Goal: Information Seeking & Learning: Find contact information

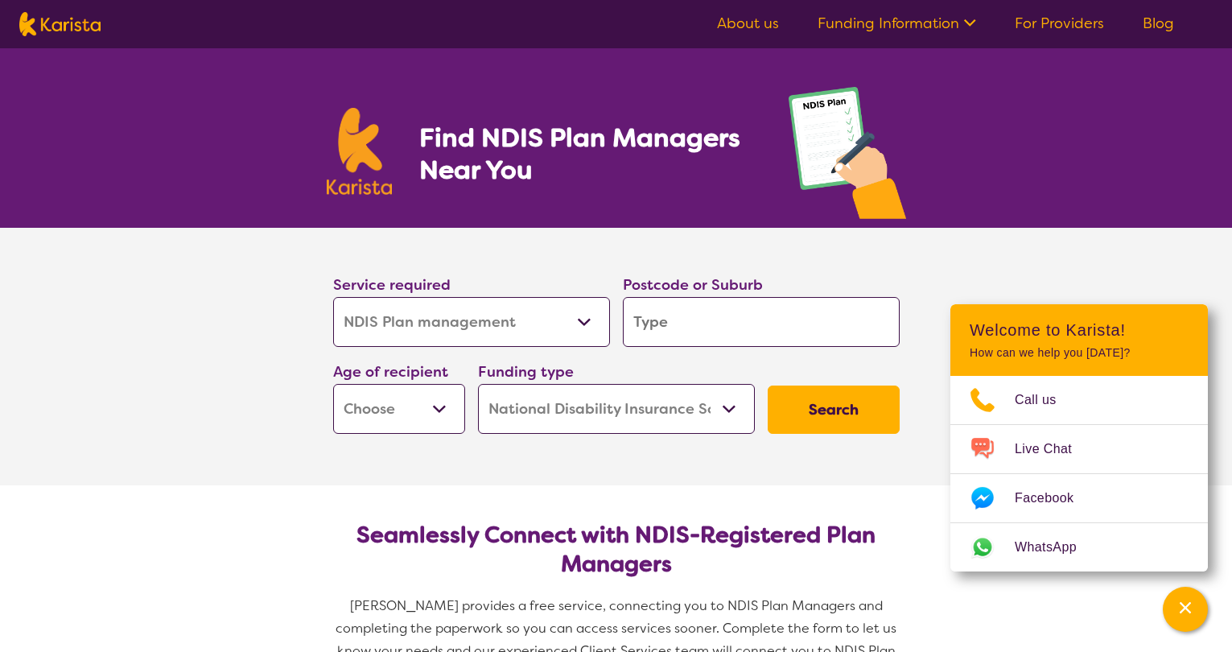
select select "NDIS Plan management"
select select "NDIS"
select select "NDIS Plan management"
select select "NDIS"
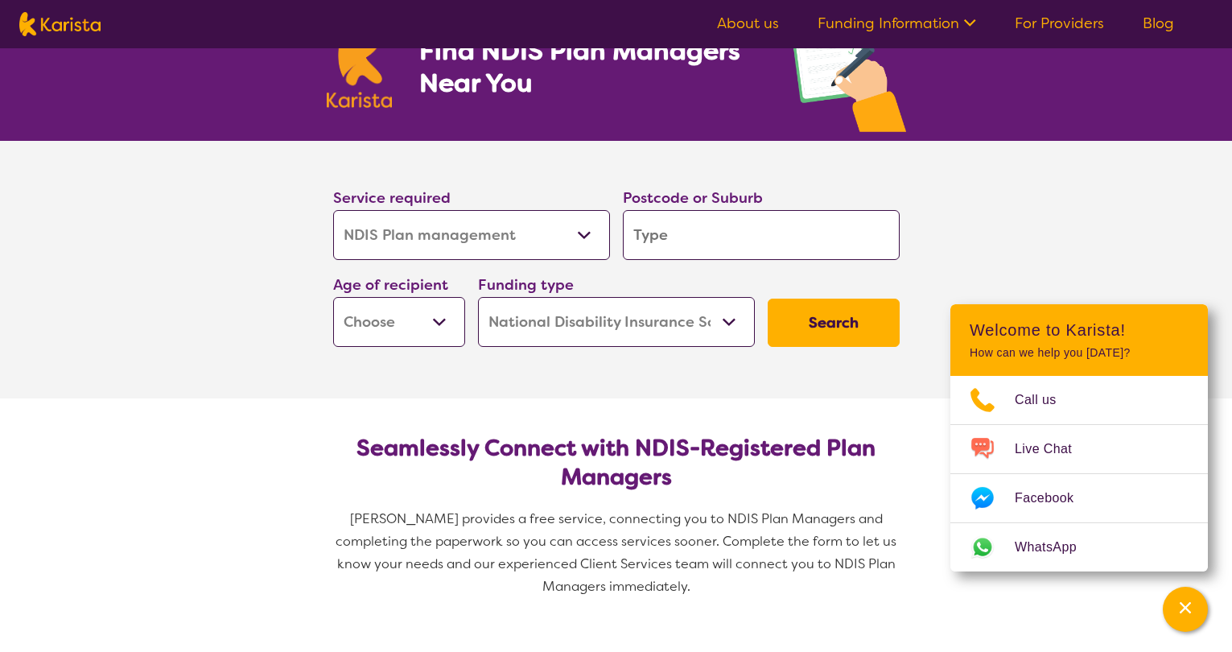
scroll to position [80, 0]
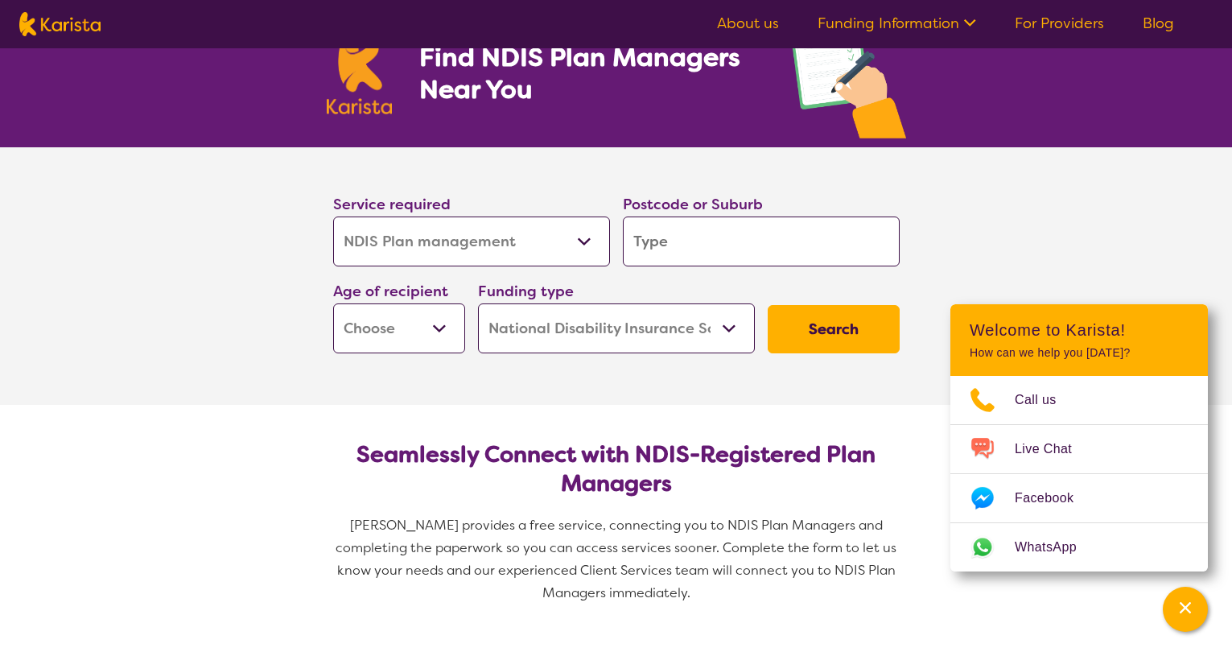
click at [670, 251] on input "search" at bounding box center [761, 241] width 277 height 50
click at [692, 241] on input "search" at bounding box center [761, 241] width 277 height 50
type input "3"
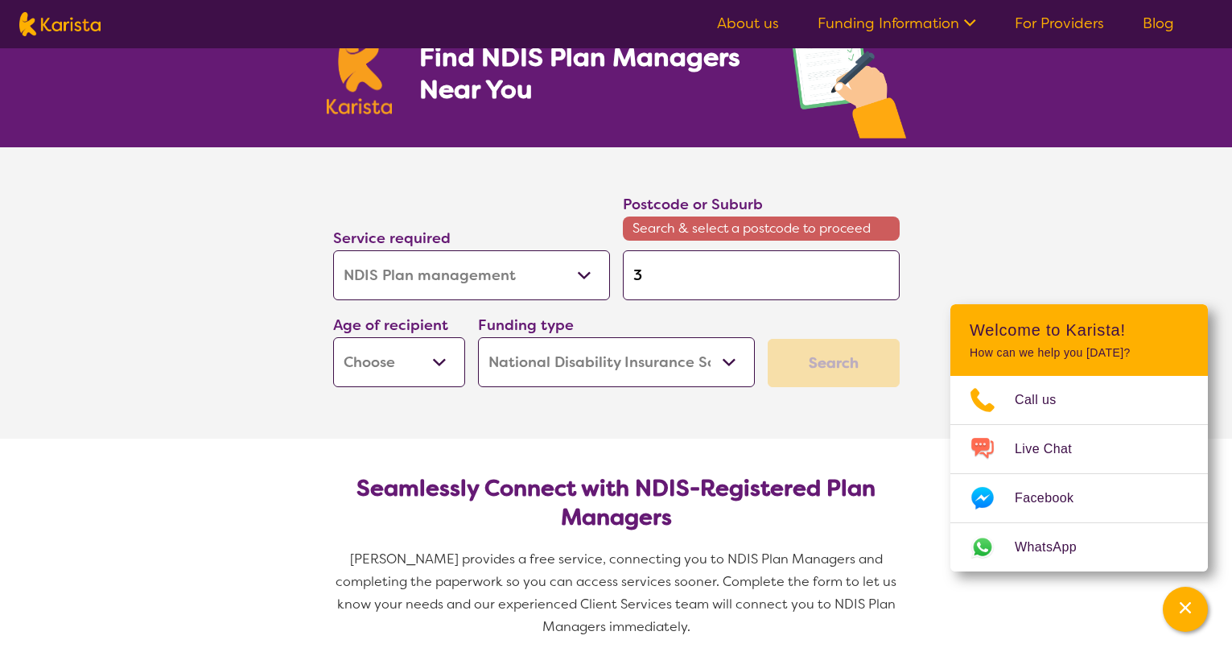
type input "36"
type input "367"
type input "3677"
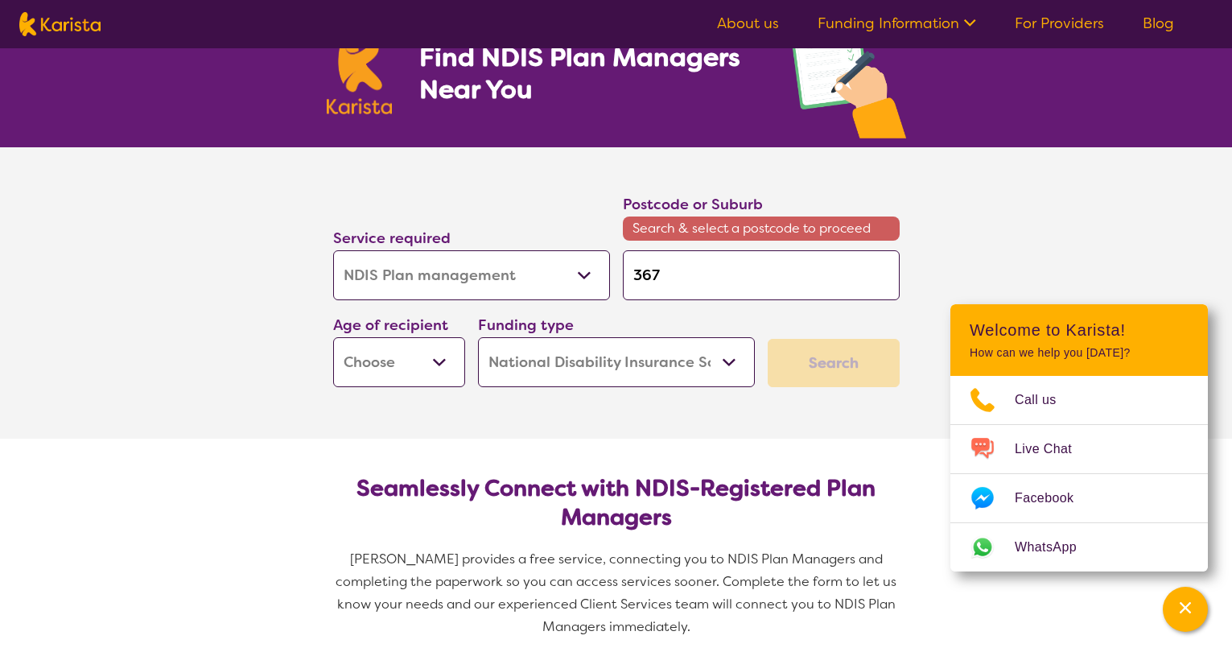
type input "3677"
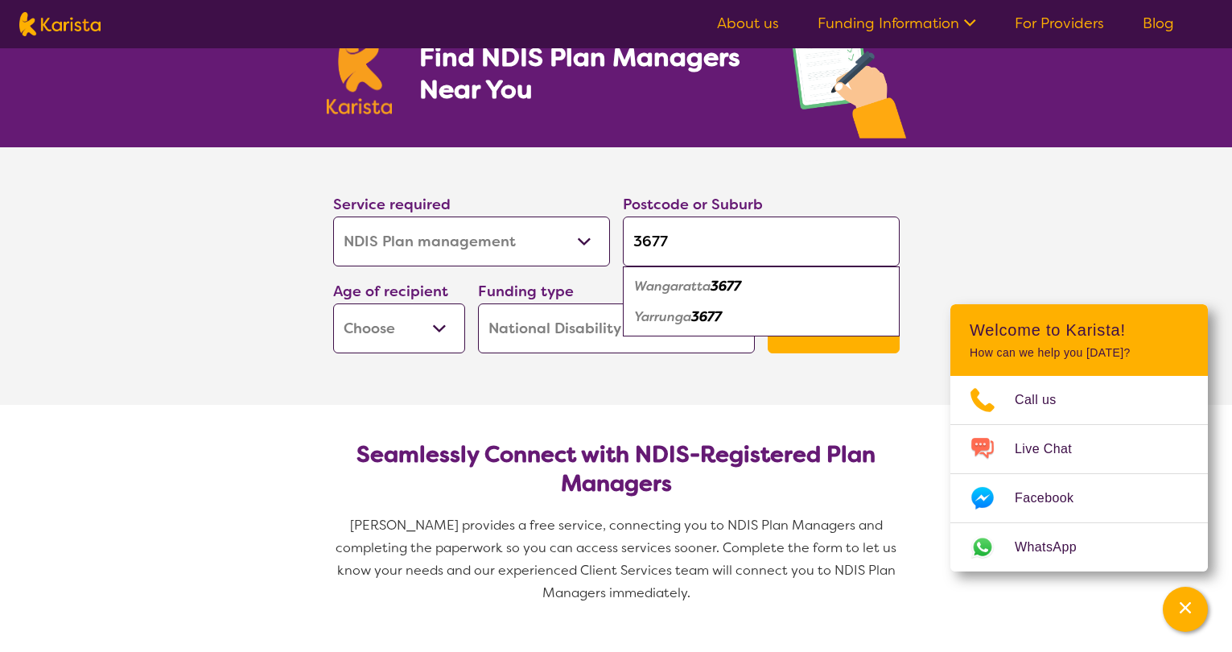
type input "3677"
click at [735, 291] on em "3677" at bounding box center [725, 286] width 31 height 17
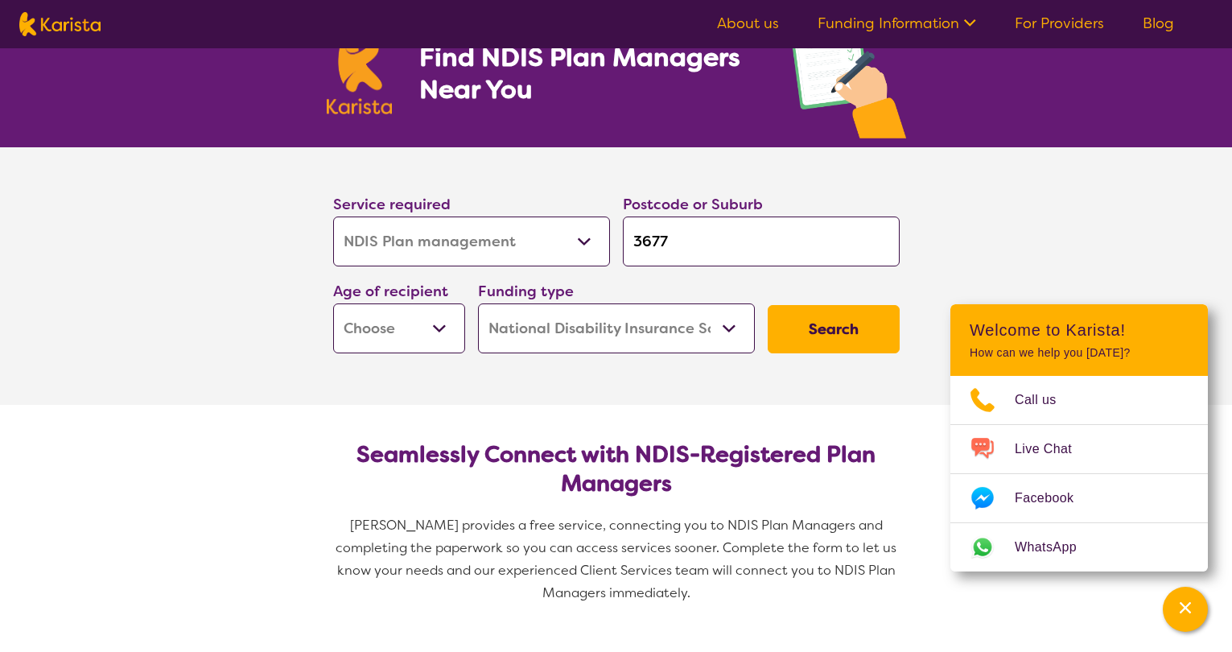
click at [417, 333] on select "Early Childhood - 0 to 9 Child - 10 to 11 Adolescent - 12 to 17 Adult - 18 to 6…" at bounding box center [399, 328] width 132 height 50
select select "EC"
click at [333, 303] on select "Early Childhood - 0 to 9 Child - 10 to 11 Adolescent - 12 to 17 Adult - 18 to 6…" at bounding box center [399, 328] width 132 height 50
select select "EC"
click at [633, 330] on select "Home Care Package (HCP) National Disability Insurance Scheme (NDIS) I don't know" at bounding box center [616, 328] width 277 height 50
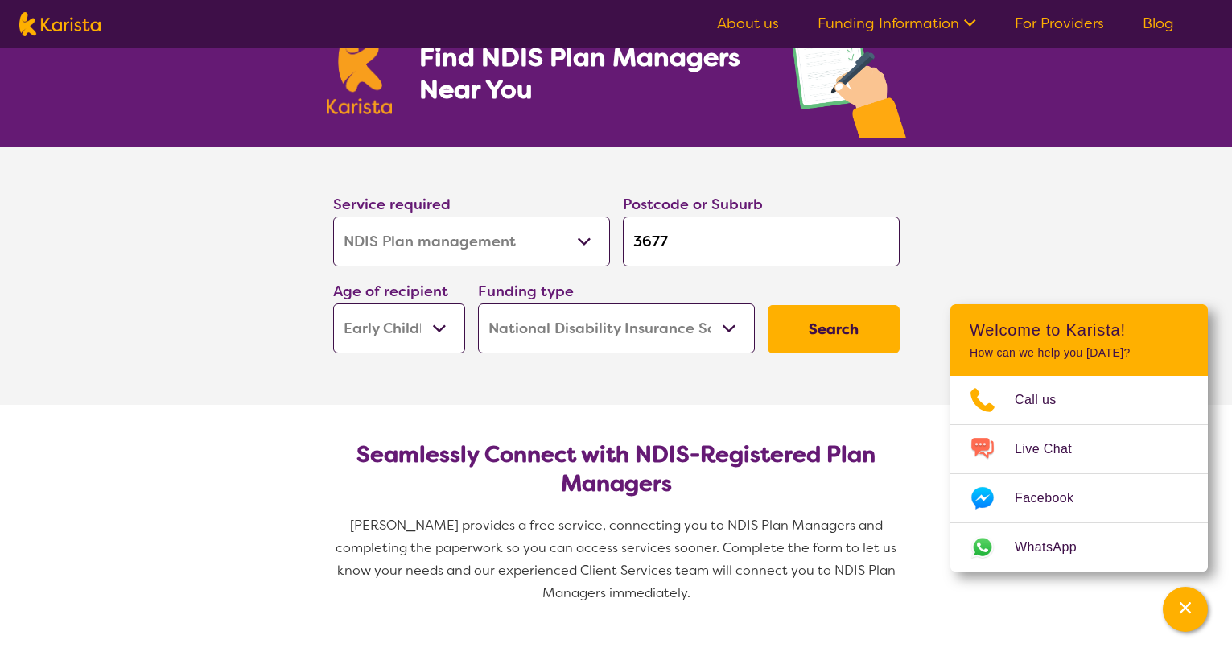
click at [478, 303] on select "Home Care Package (HCP) National Disability Insurance Scheme (NDIS) I don't know" at bounding box center [616, 328] width 277 height 50
click at [843, 325] on button "Search" at bounding box center [833, 329] width 132 height 48
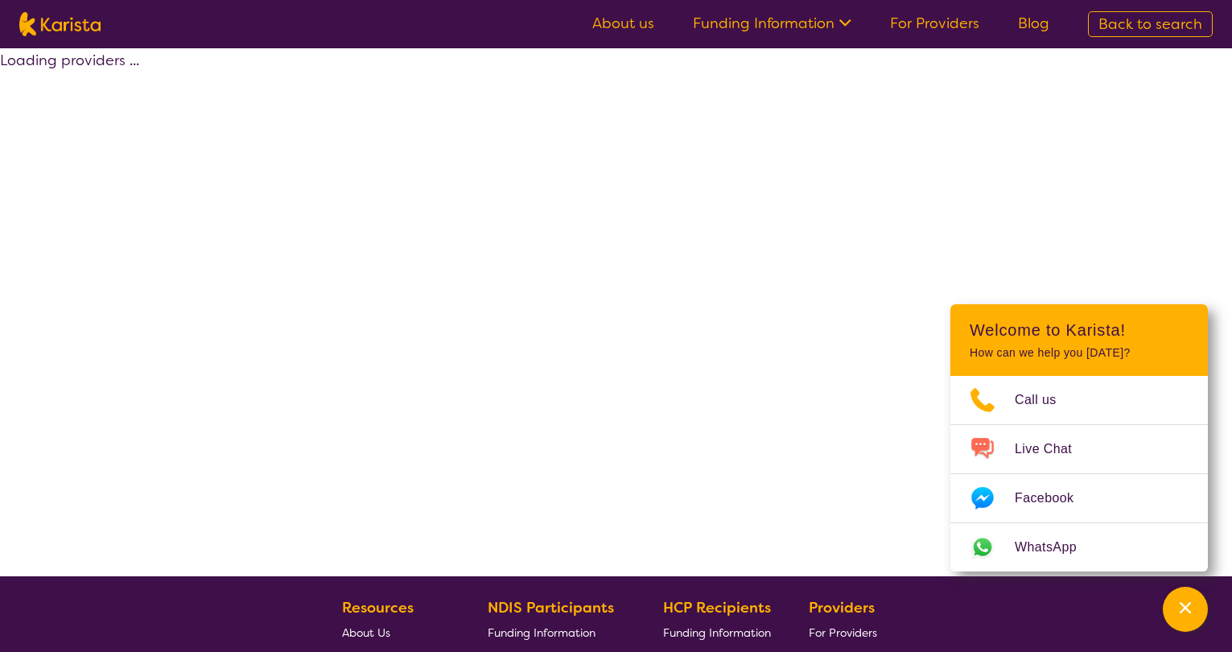
select select "by_score"
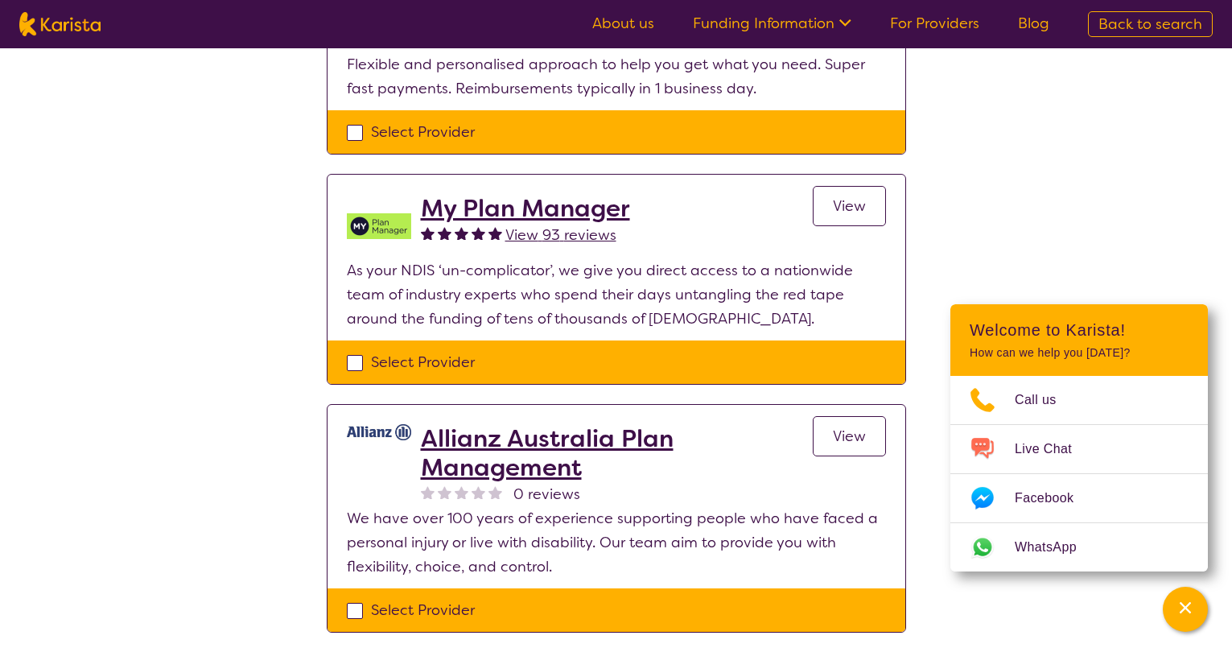
scroll to position [1367, 0]
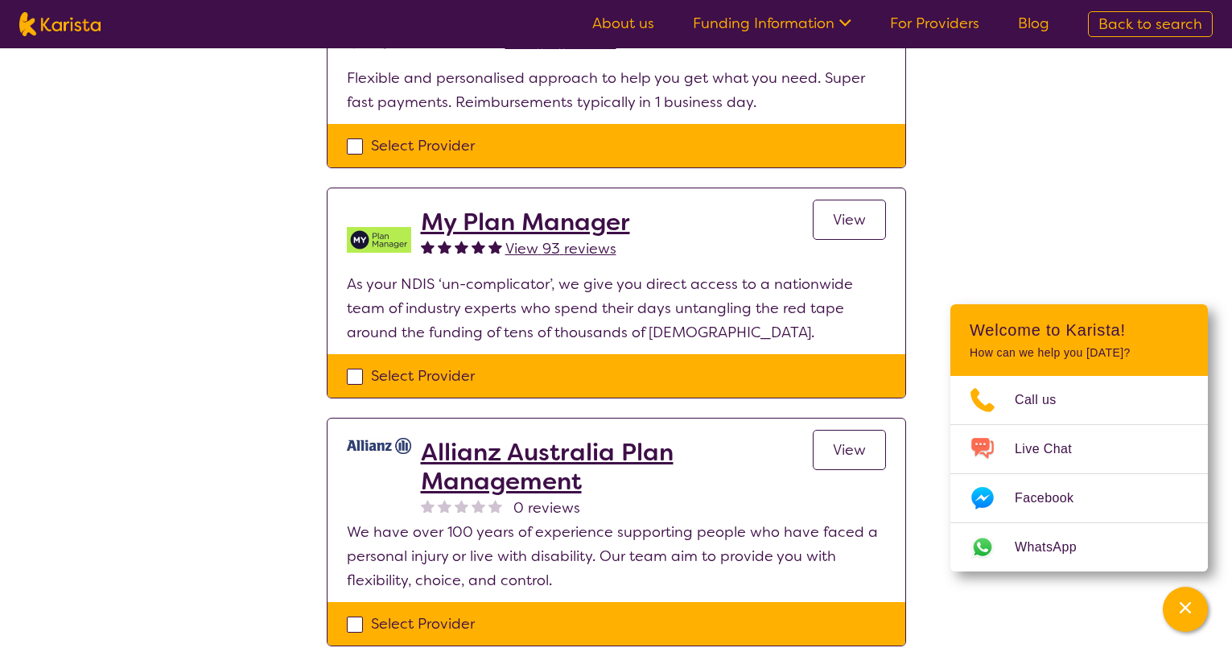
click at [557, 222] on h2 "My Plan Manager" at bounding box center [525, 222] width 209 height 29
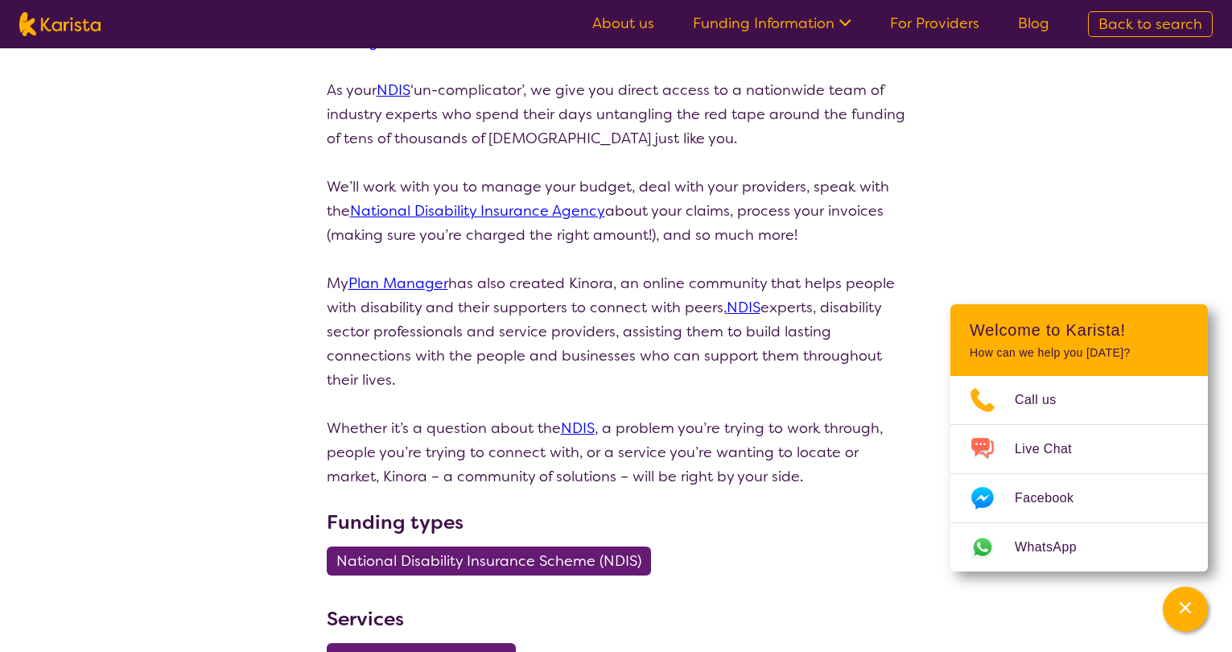
scroll to position [402, 0]
